Goal: Check status

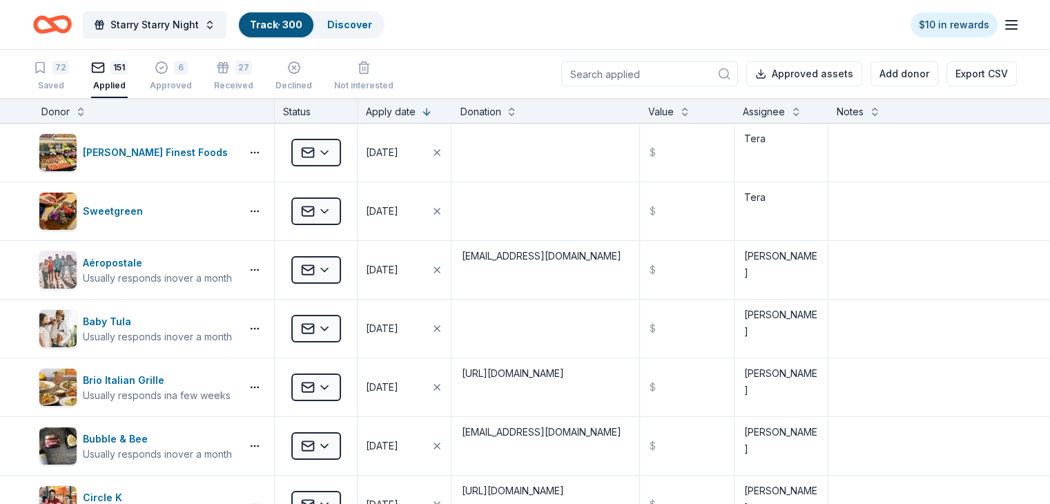
click at [63, 24] on icon "Home" at bounding box center [52, 24] width 39 height 32
click at [70, 19] on icon "Home" at bounding box center [58, 24] width 21 height 14
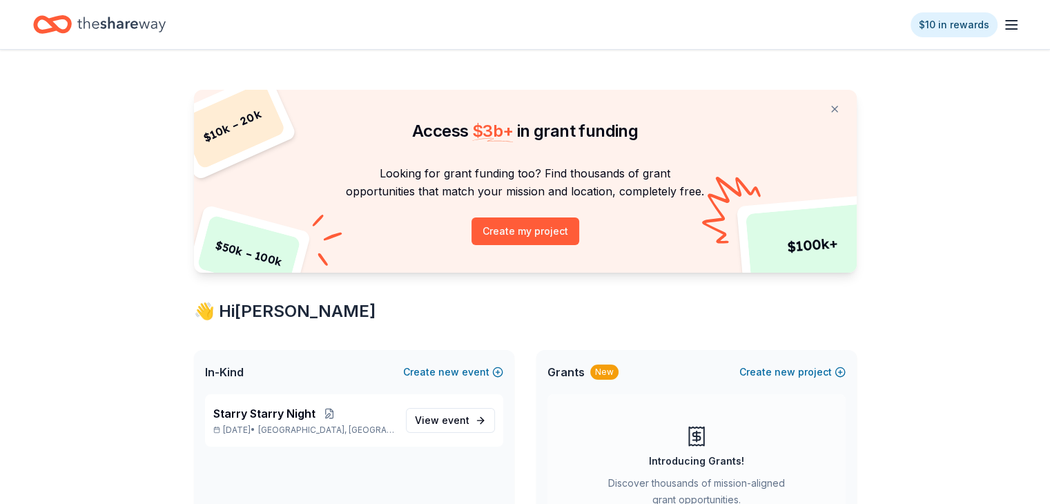
scroll to position [69, 0]
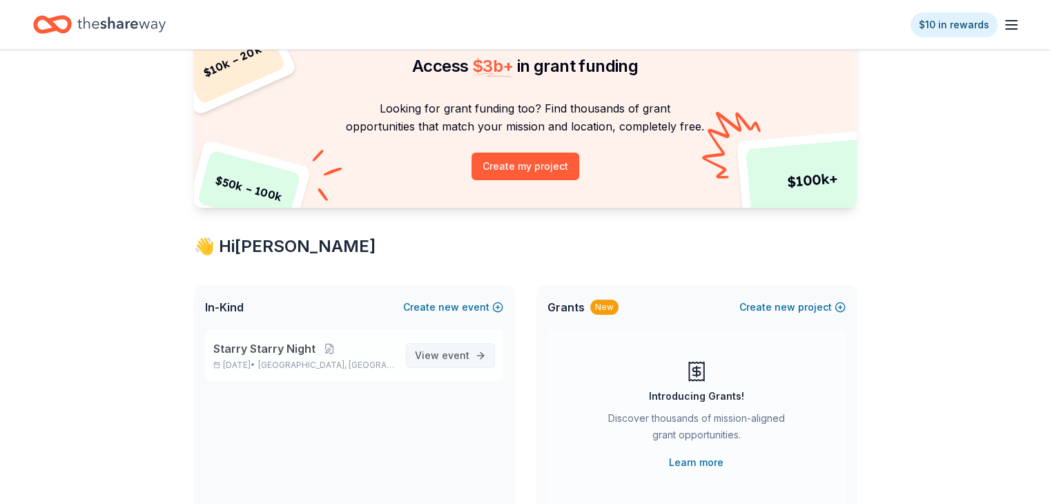
click at [440, 360] on span "View event" at bounding box center [442, 355] width 55 height 17
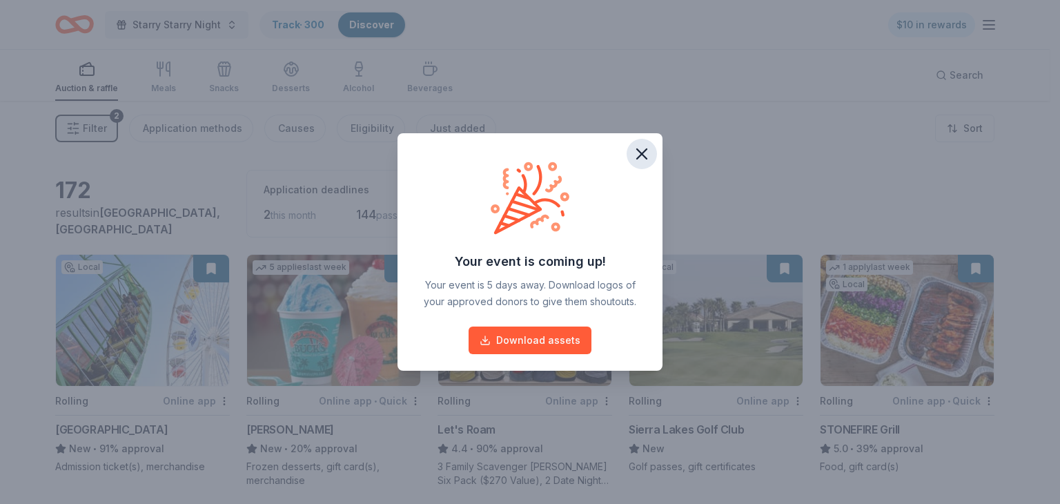
click at [648, 164] on button "button" at bounding box center [642, 154] width 30 height 30
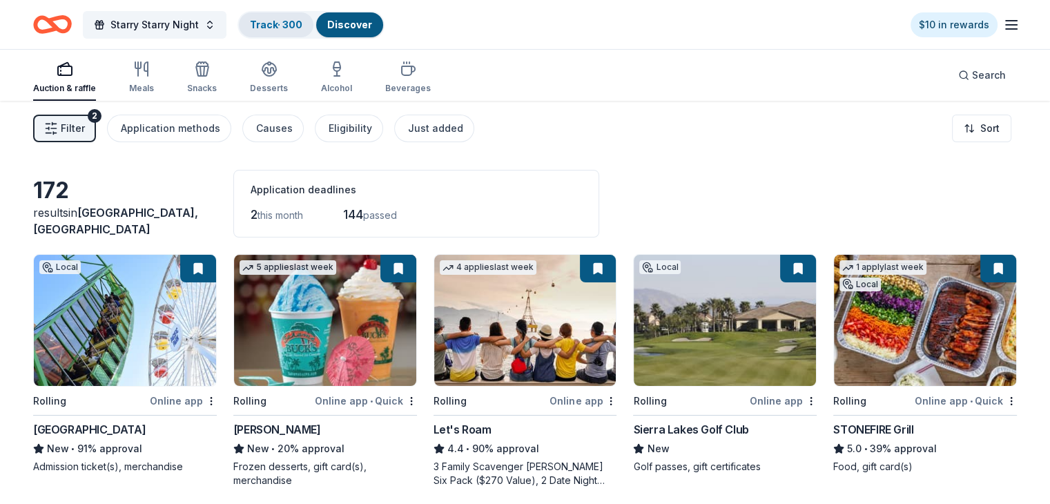
click at [302, 22] on link "Track · 300" at bounding box center [276, 25] width 52 height 12
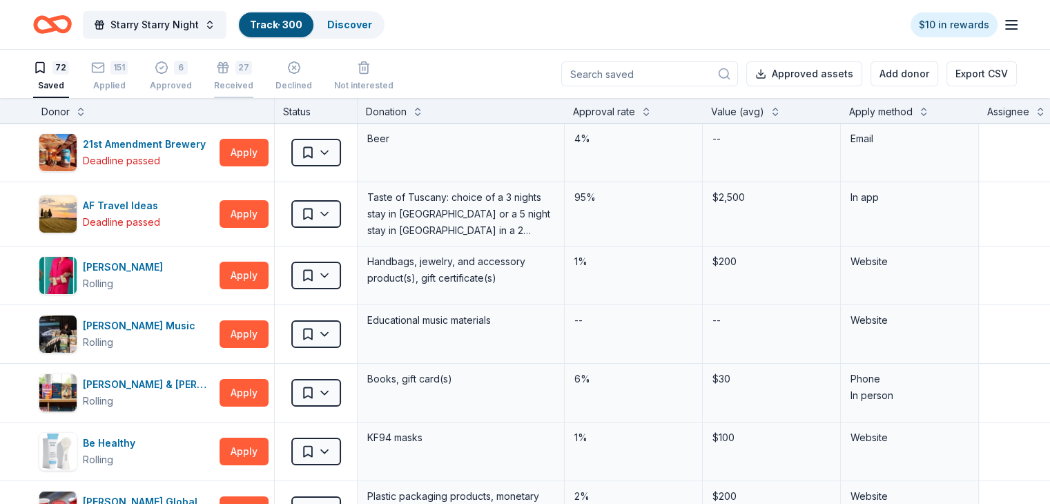
click at [252, 69] on div "27" at bounding box center [243, 68] width 17 height 14
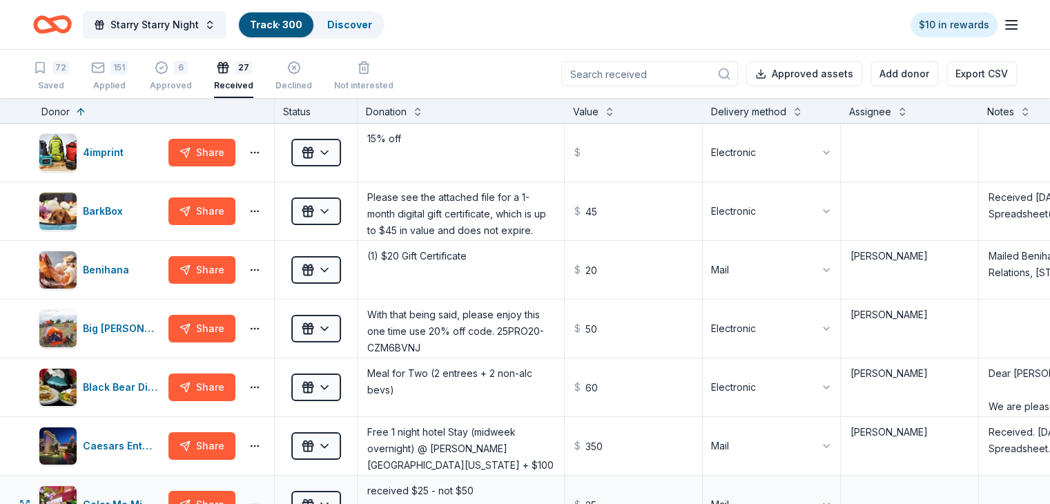
scroll to position [207, 0]
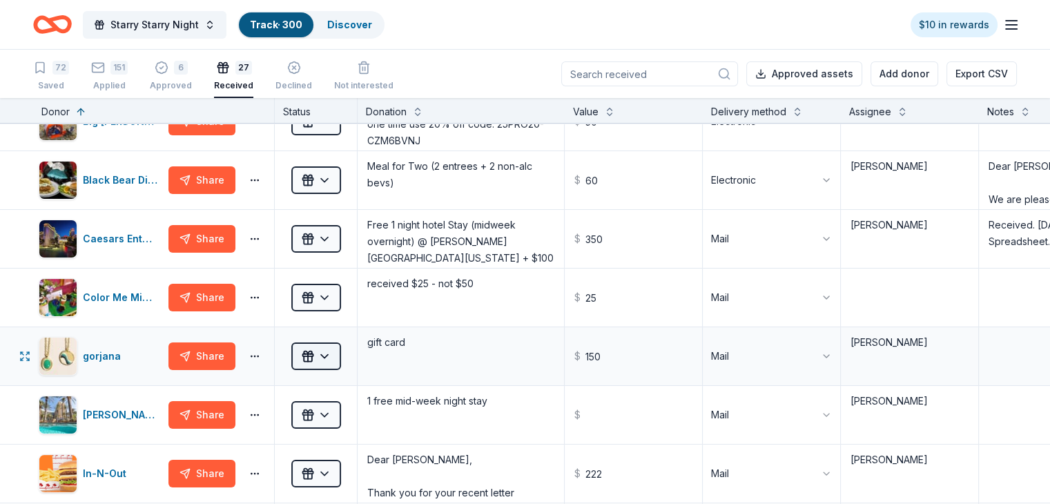
click at [349, 358] on html "Starry Starry Night Track · 300 Discover $10 in rewards 72 Saved 151 Applied 6 …" at bounding box center [525, 252] width 1050 height 504
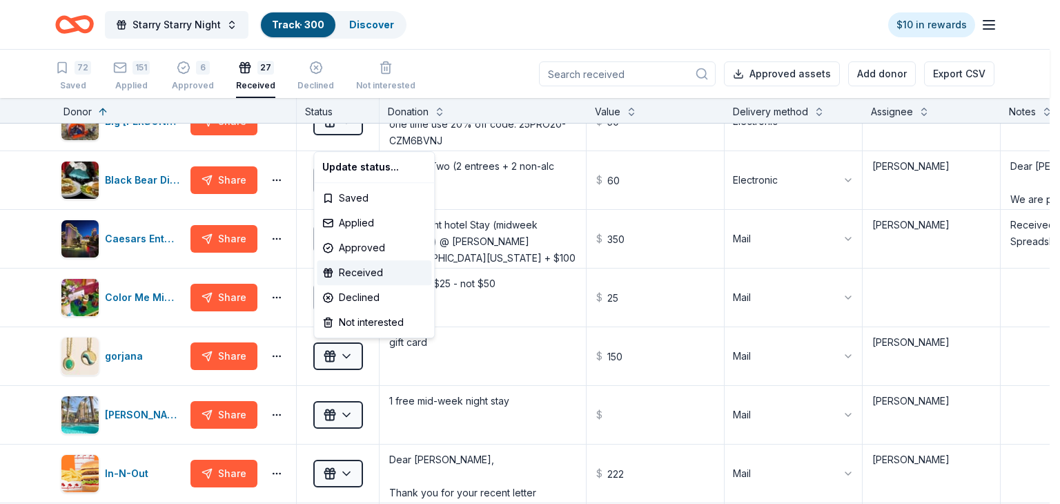
click at [257, 68] on html "Starry Starry Night Track · 300 Discover $10 in rewards 72 Saved 151 Applied 6 …" at bounding box center [530, 252] width 1060 height 504
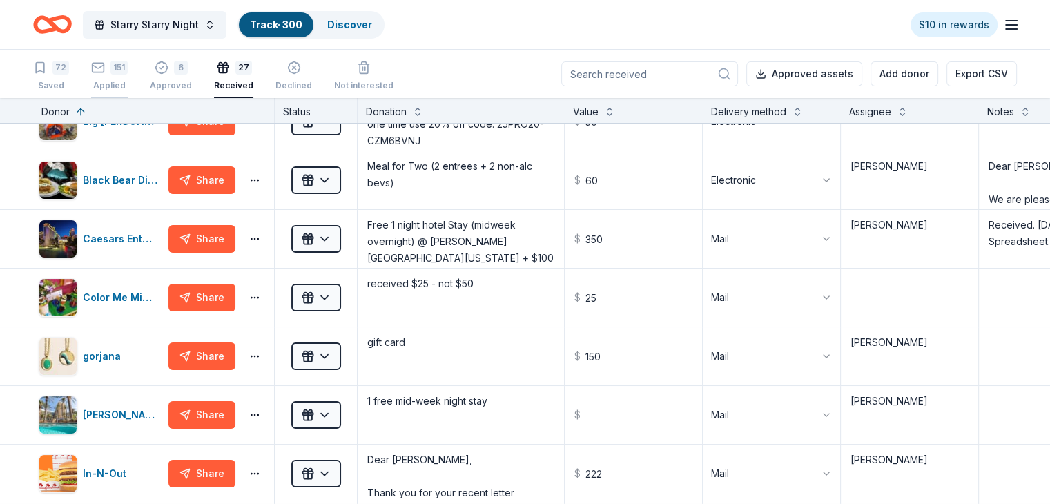
click at [128, 70] on div "151" at bounding box center [118, 68] width 17 height 14
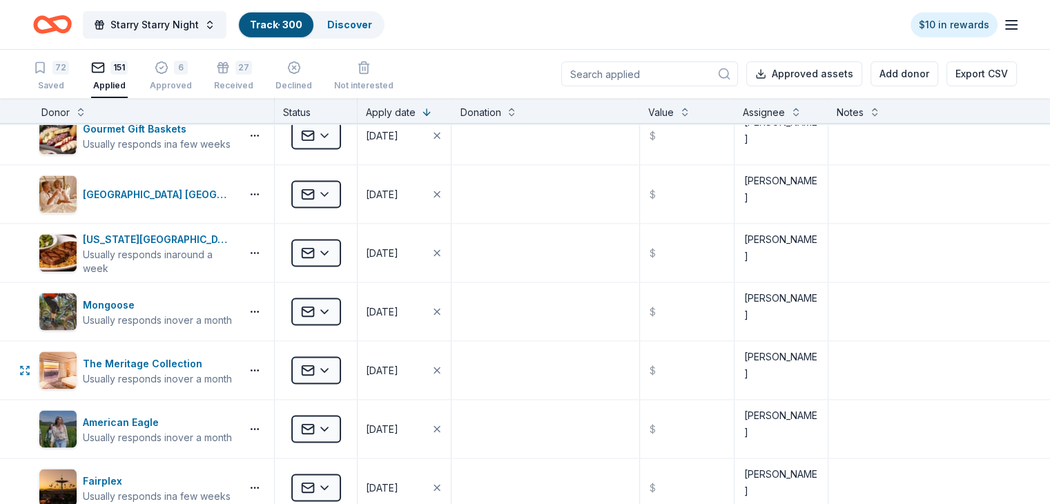
scroll to position [8144, 0]
